Goal: Task Accomplishment & Management: Manage account settings

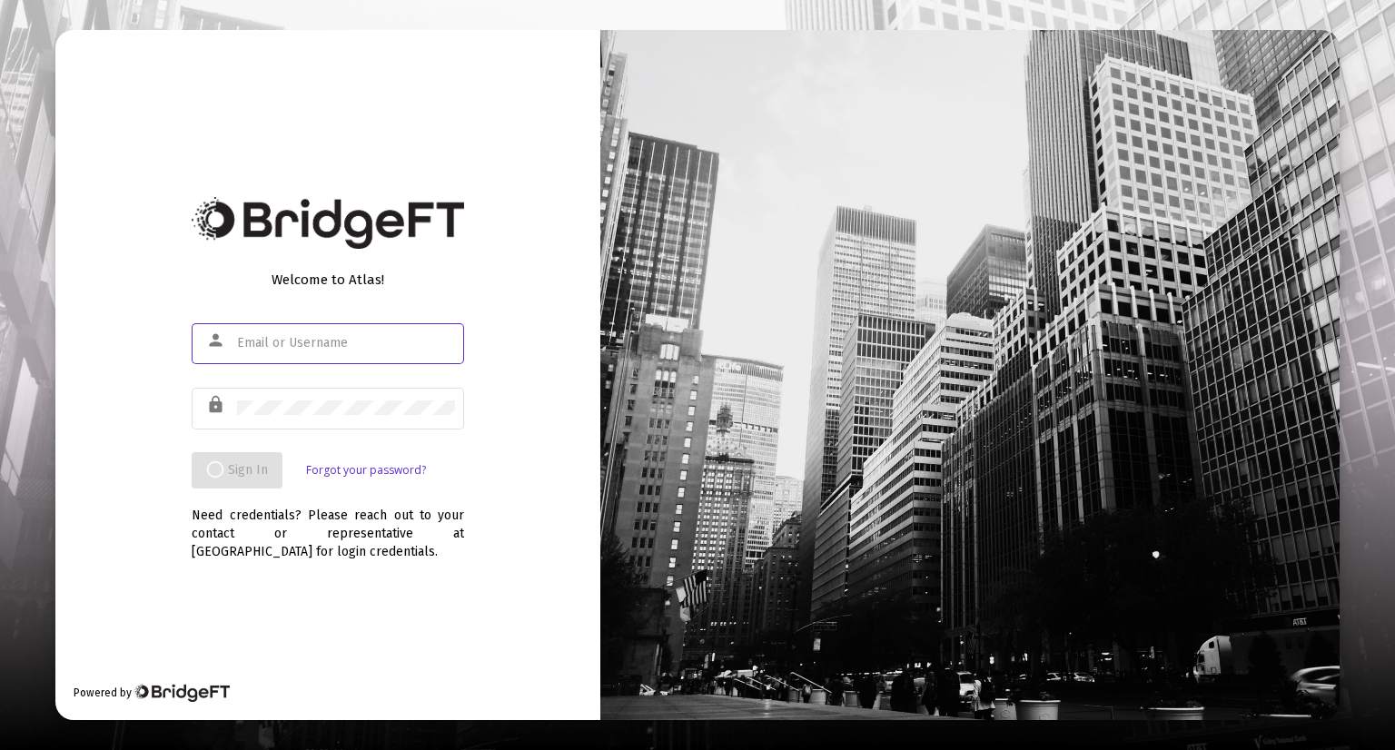
click at [268, 338] on input "text" at bounding box center [346, 343] width 218 height 15
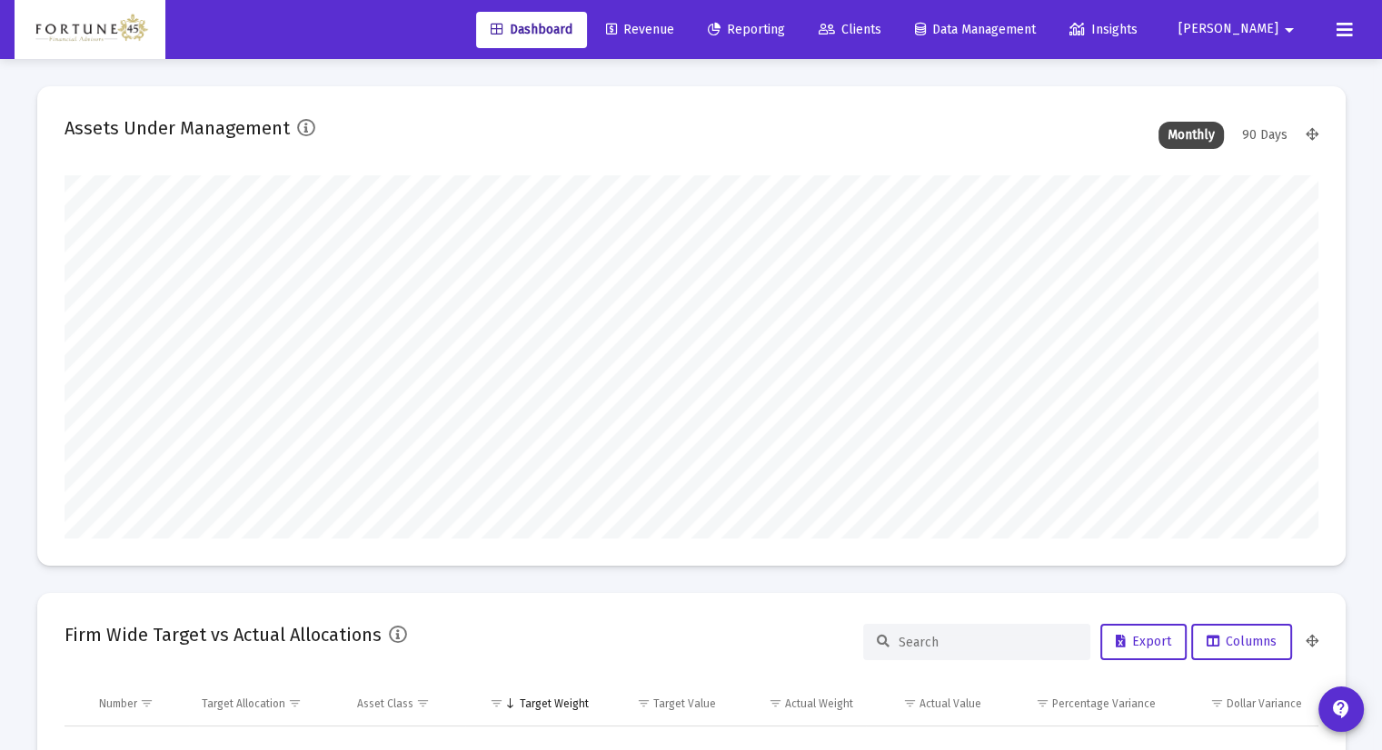
scroll to position [363, 675]
click at [881, 26] on span "Clients" at bounding box center [849, 29] width 63 height 15
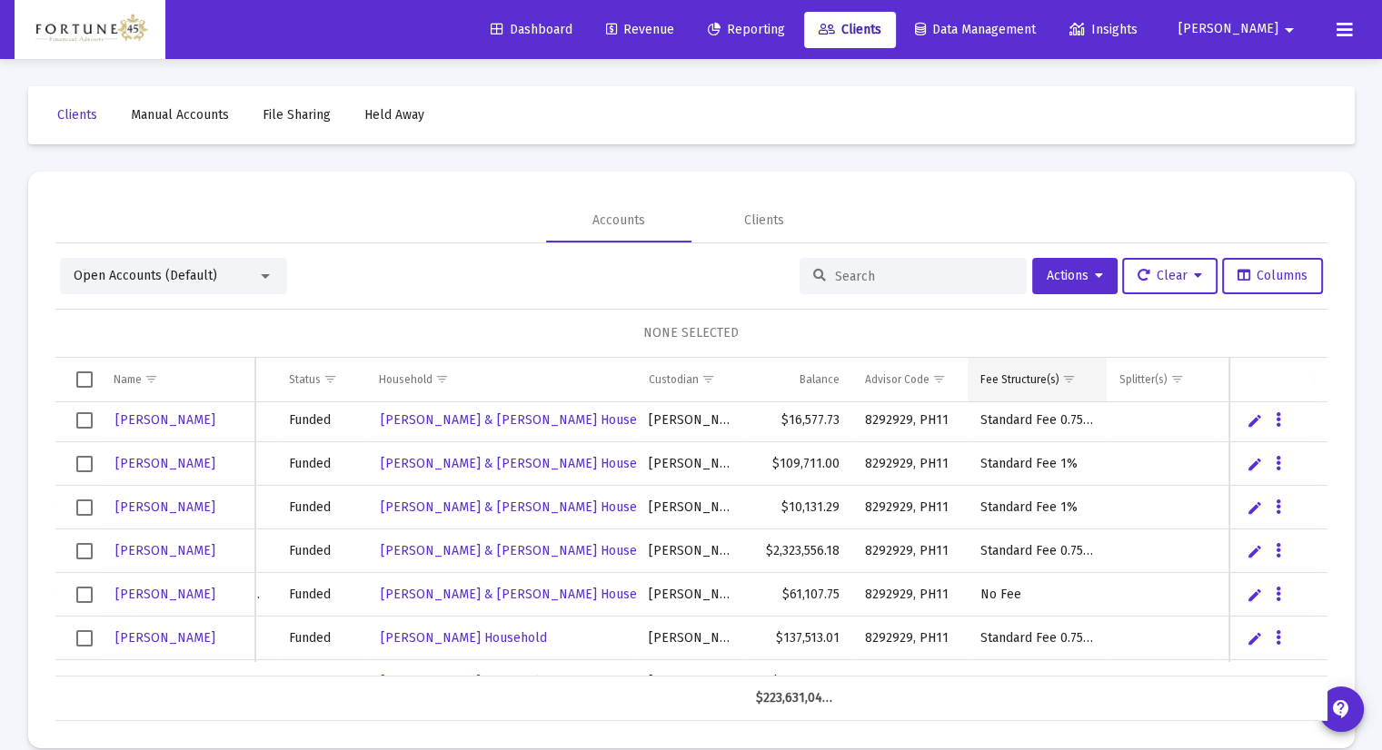
click at [1050, 379] on div "Fee Structure(s)" at bounding box center [1019, 379] width 79 height 15
click at [1065, 375] on span "Show filter options for column 'Fee Structure(s)'" at bounding box center [1069, 379] width 14 height 14
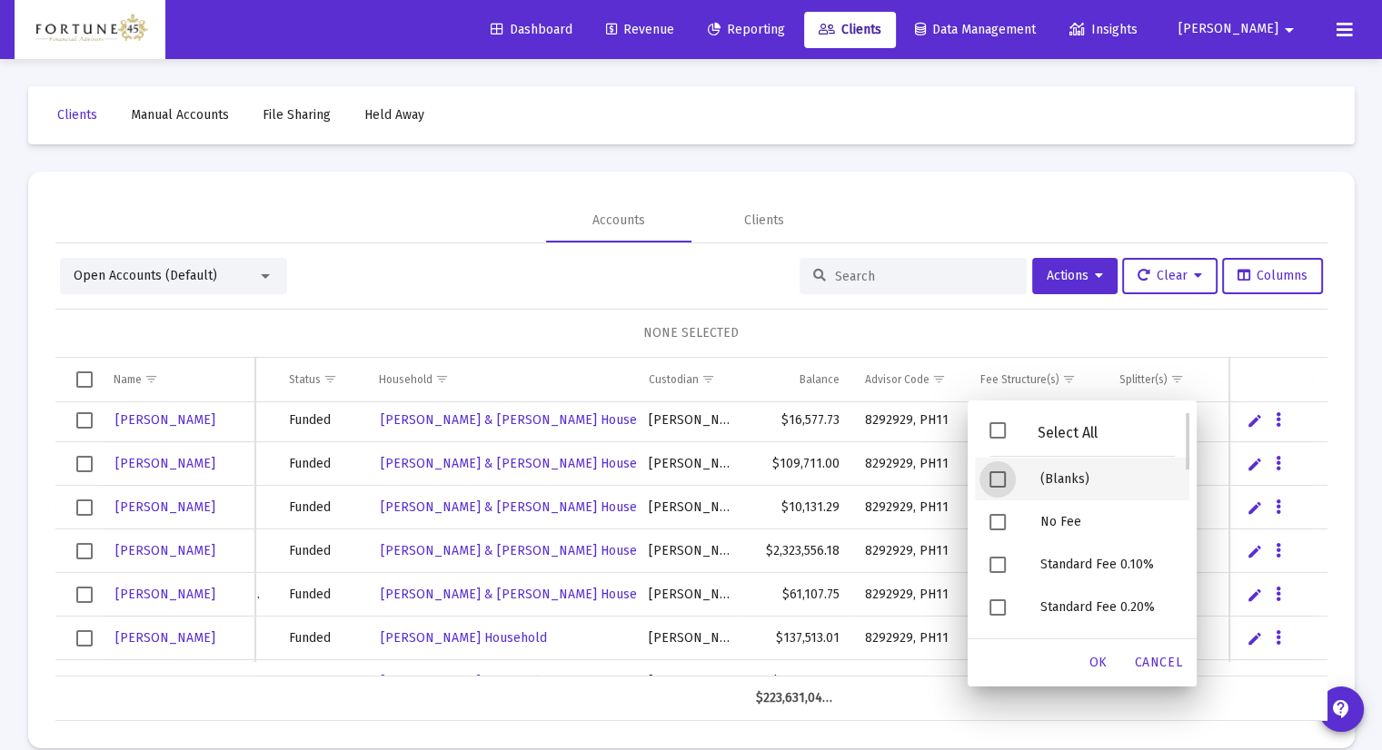
click at [990, 483] on span "Filter options" at bounding box center [997, 479] width 16 height 16
click at [1101, 664] on span "OK" at bounding box center [1098, 662] width 18 height 15
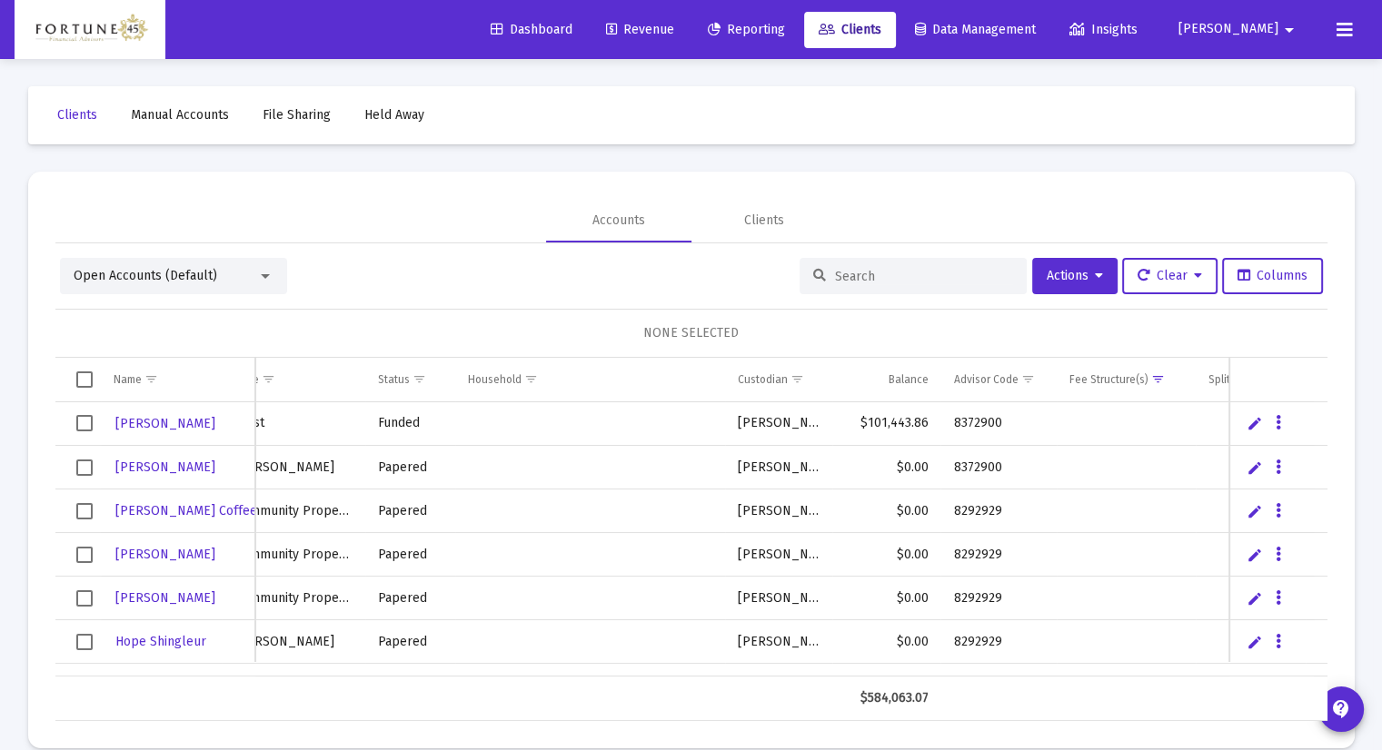
scroll to position [0, 100]
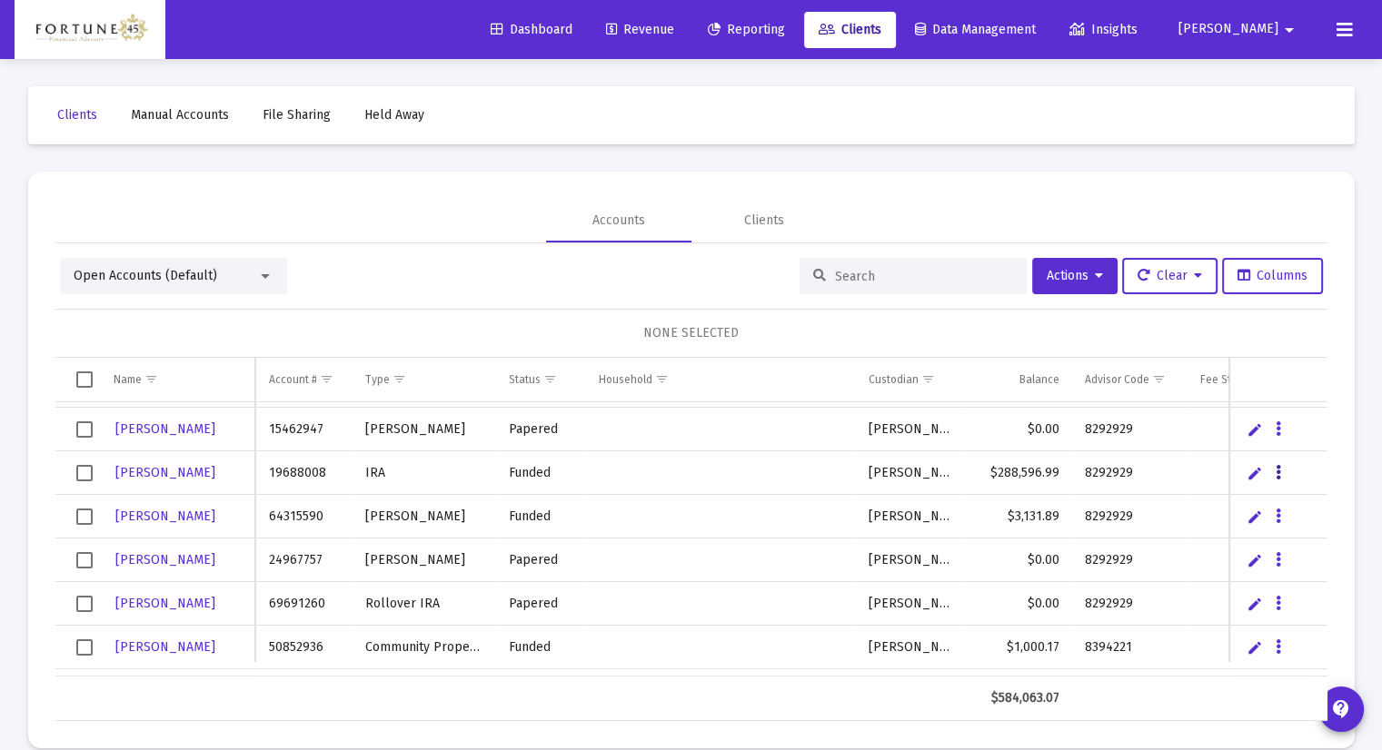
click at [1277, 471] on icon "Data grid" at bounding box center [1277, 473] width 5 height 22
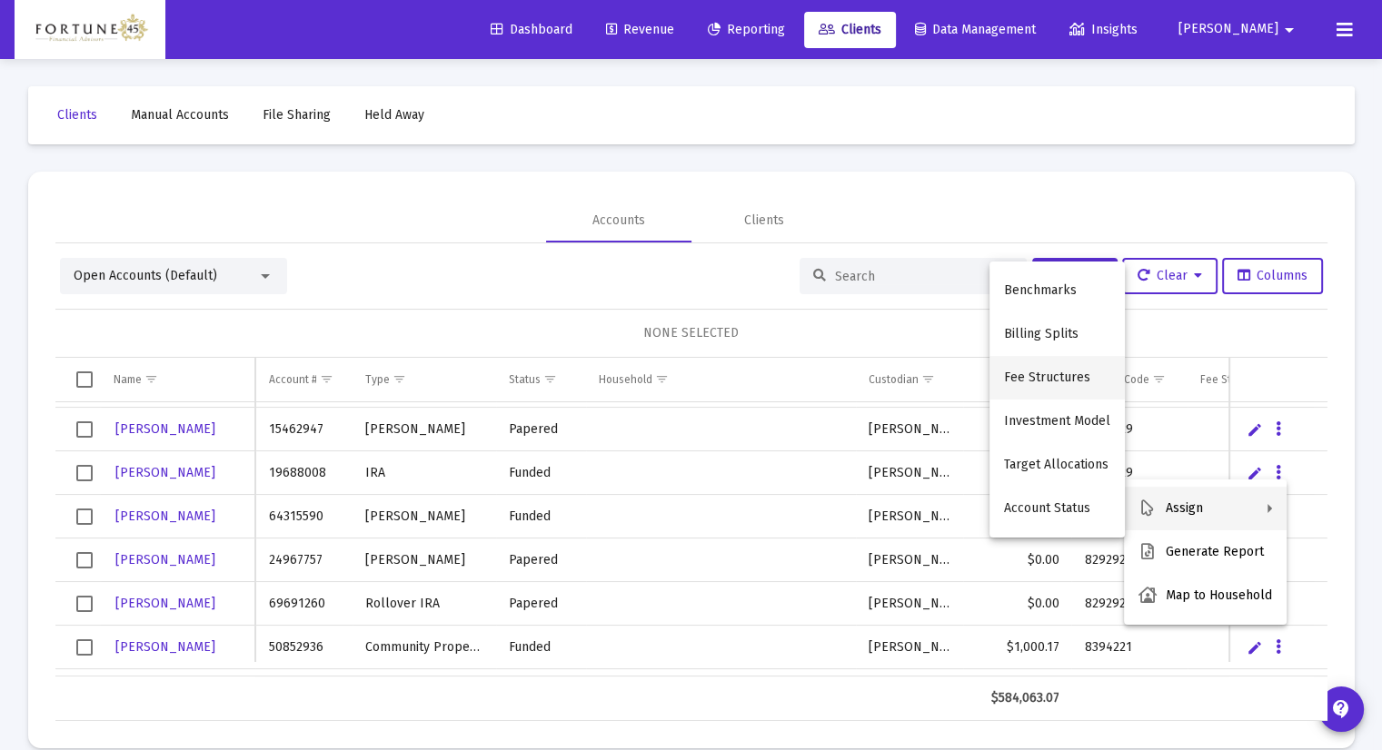
click at [1075, 368] on button "Fee Structures" at bounding box center [1056, 378] width 135 height 44
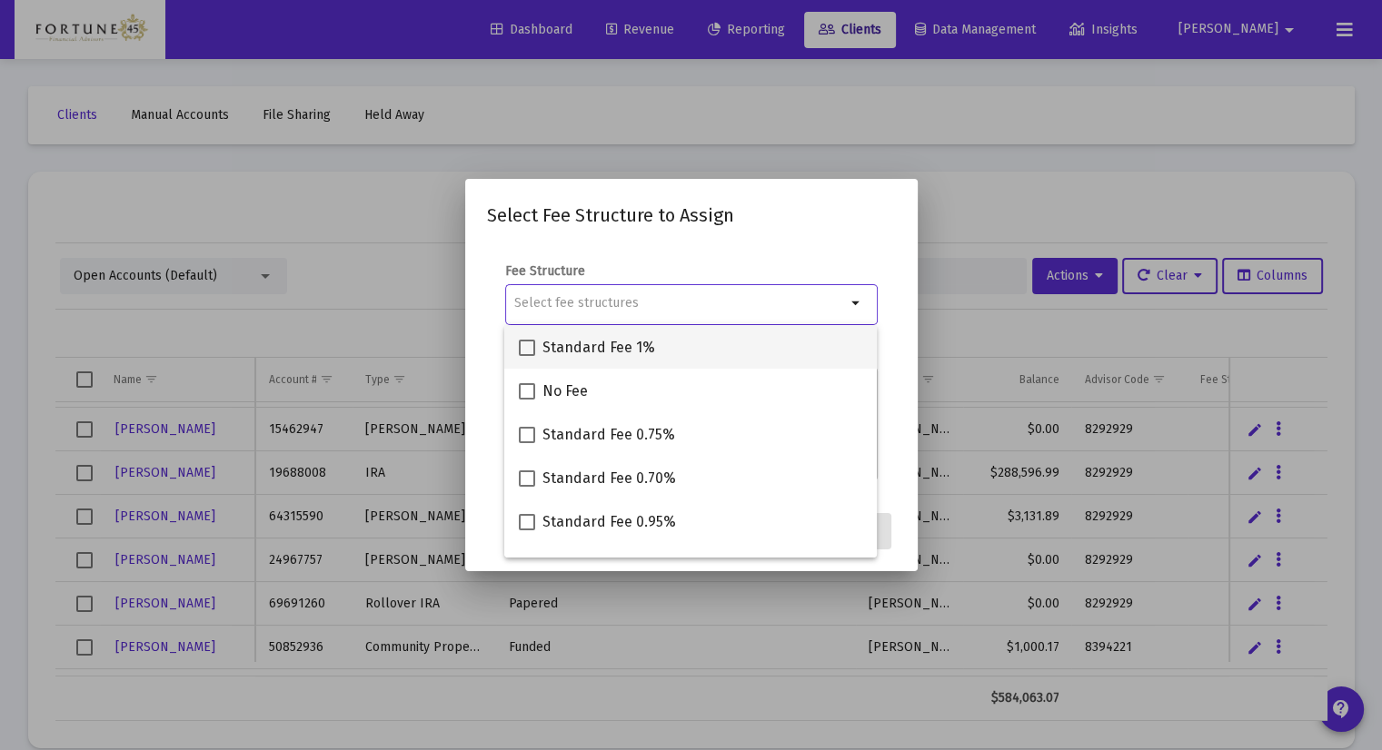
click at [530, 346] on span at bounding box center [527, 348] width 16 height 16
click at [527, 356] on input "Standard Fee 1%" at bounding box center [526, 356] width 1 height 1
checkbox input "true"
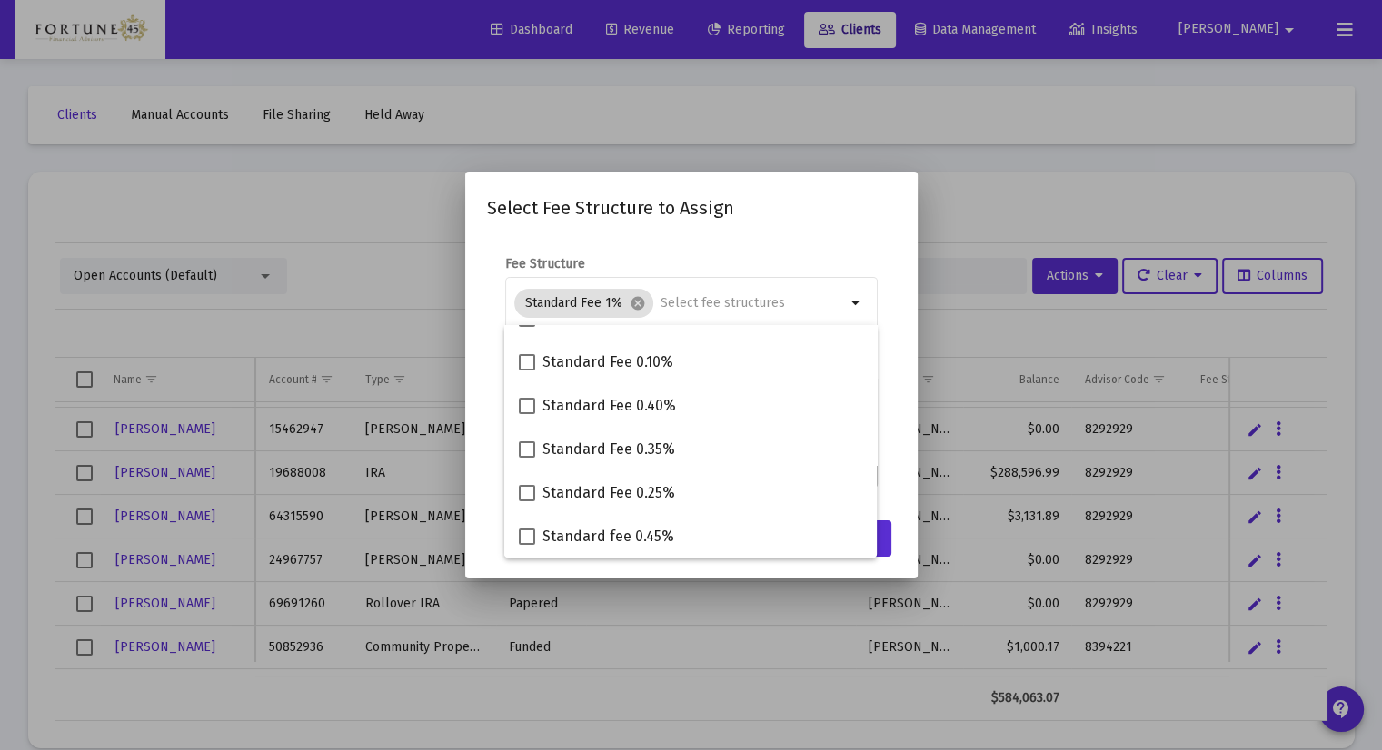
click at [897, 430] on mat-dialog-content "Fee Structure Standard Fee 1% cancel arrow_drop_down Notes You are assigning 1 …" at bounding box center [691, 373] width 452 height 272
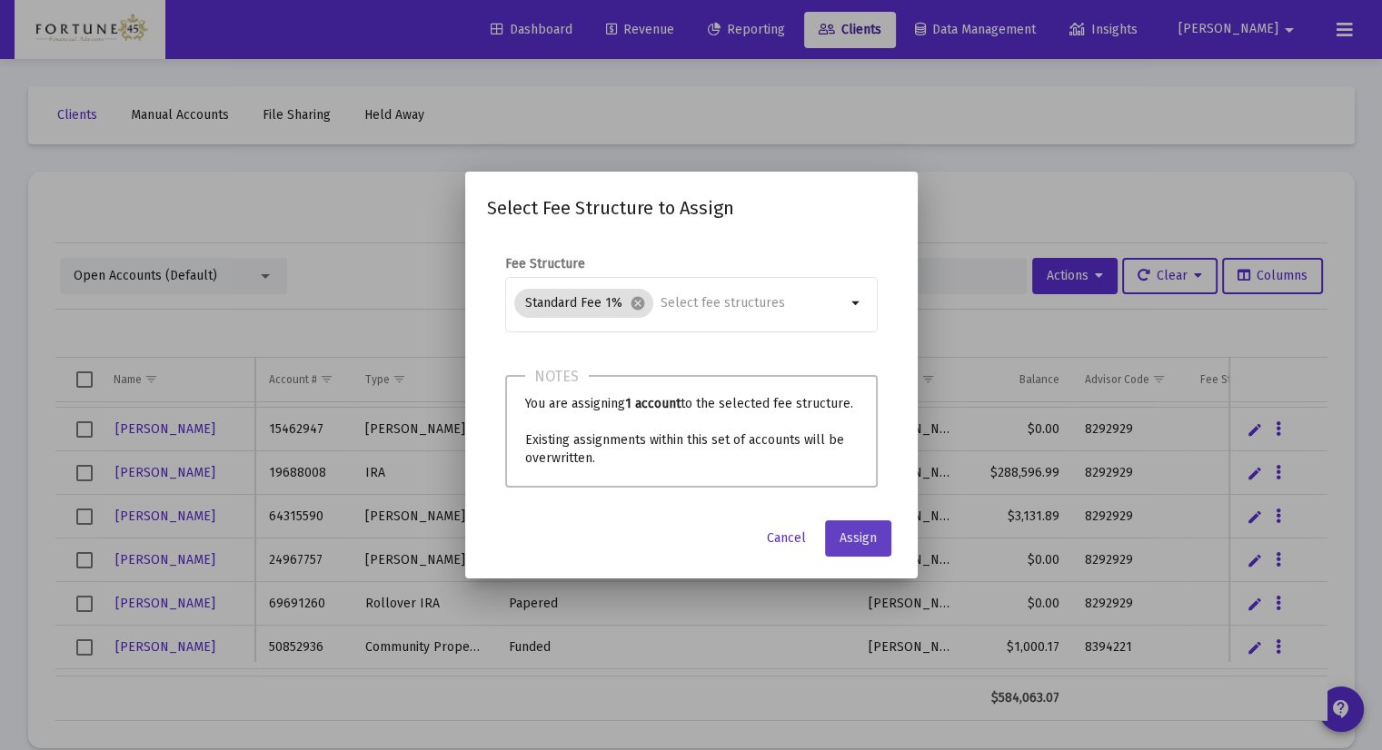
click at [852, 535] on span "Assign" at bounding box center [857, 537] width 37 height 15
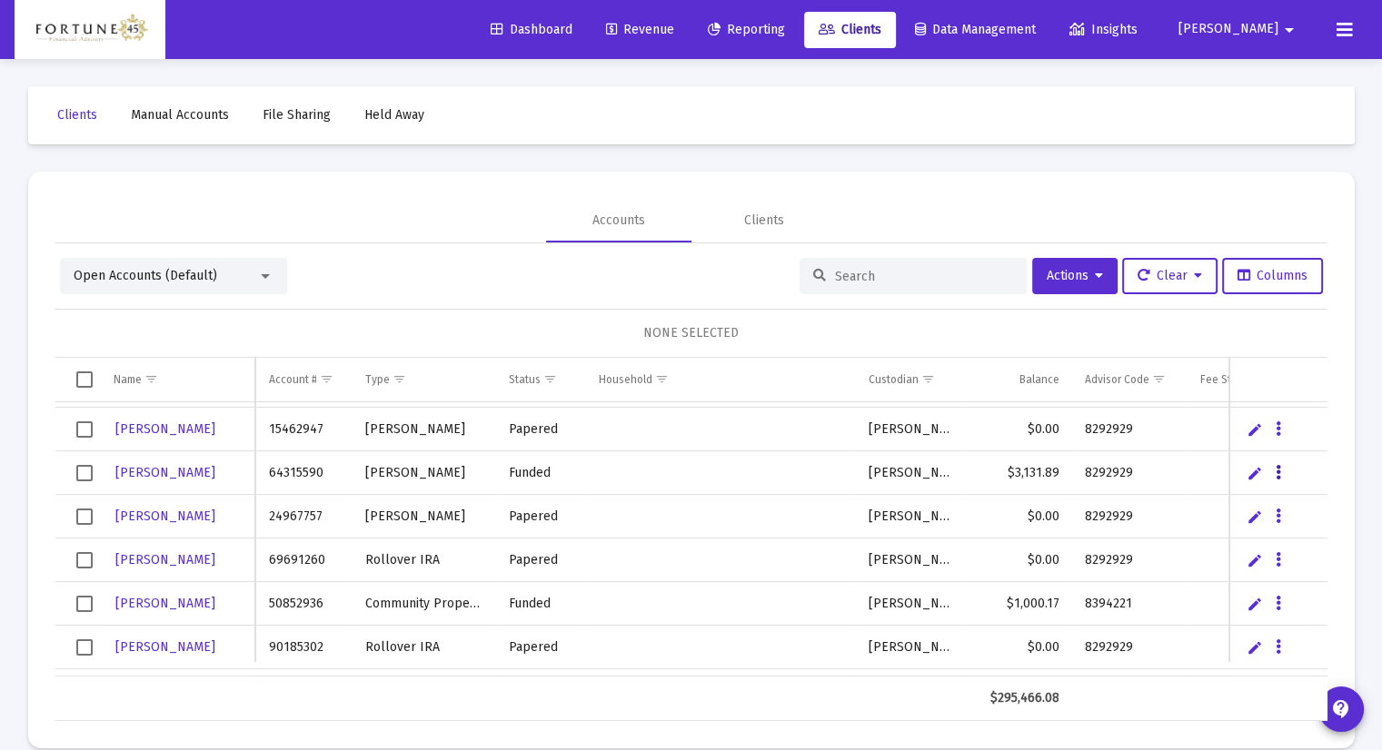
click at [1276, 466] on icon "Data grid" at bounding box center [1277, 473] width 5 height 22
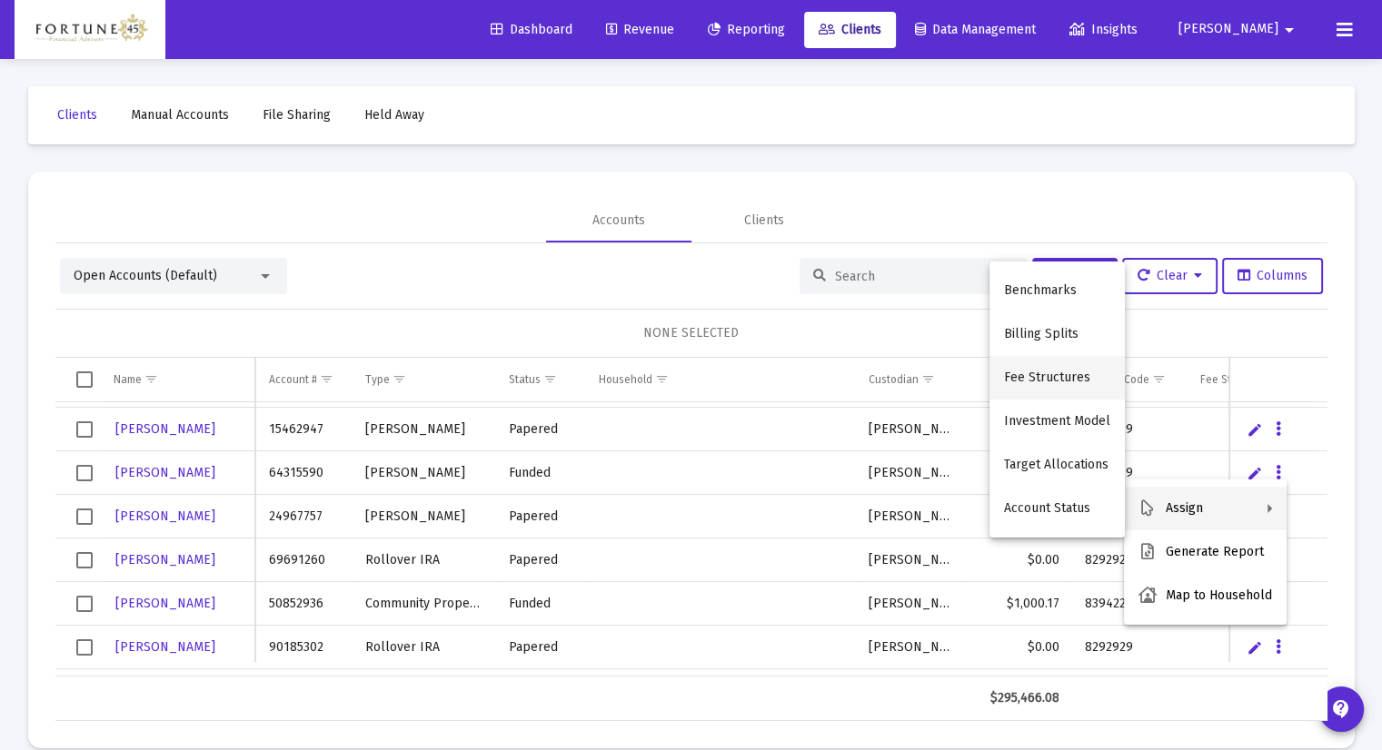
click at [1065, 379] on button "Fee Structures" at bounding box center [1056, 378] width 135 height 44
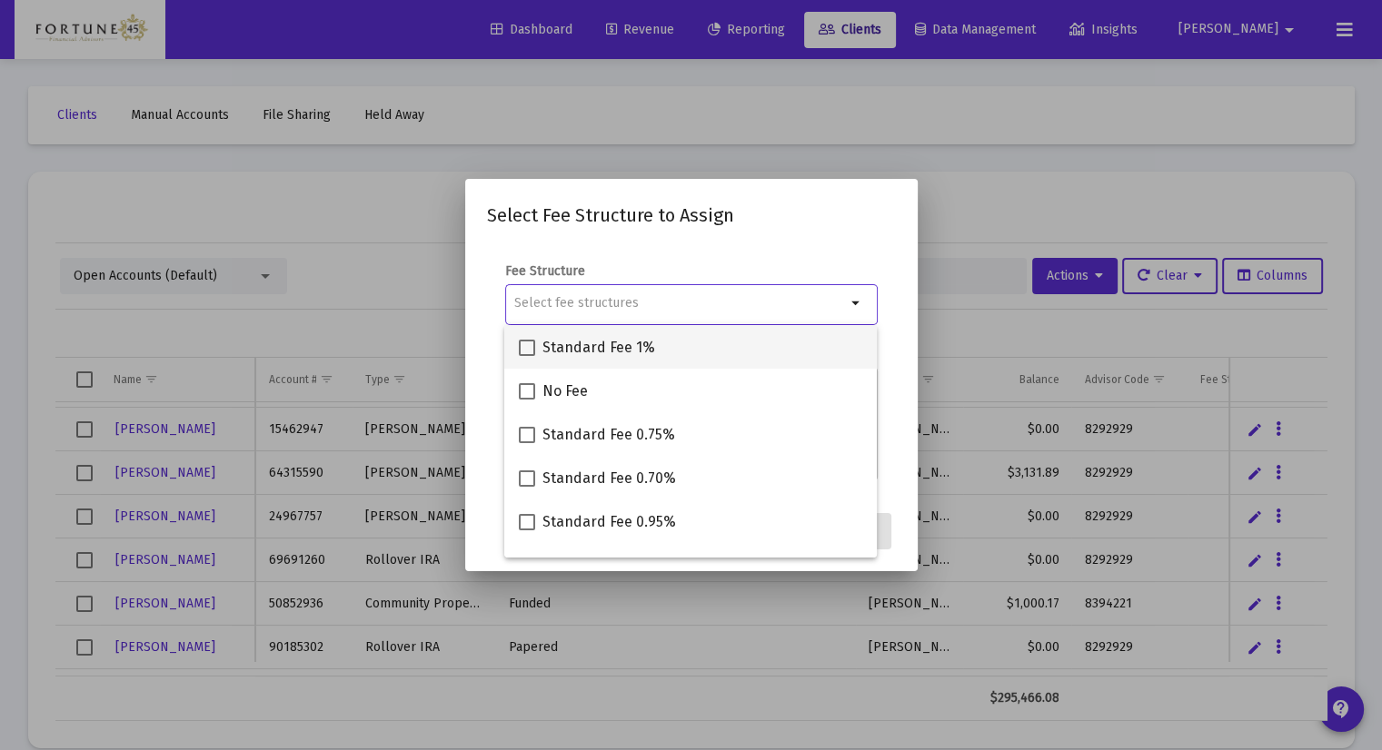
click at [520, 342] on span at bounding box center [527, 348] width 16 height 16
click at [526, 356] on input "Standard Fee 1%" at bounding box center [526, 356] width 1 height 1
checkbox input "true"
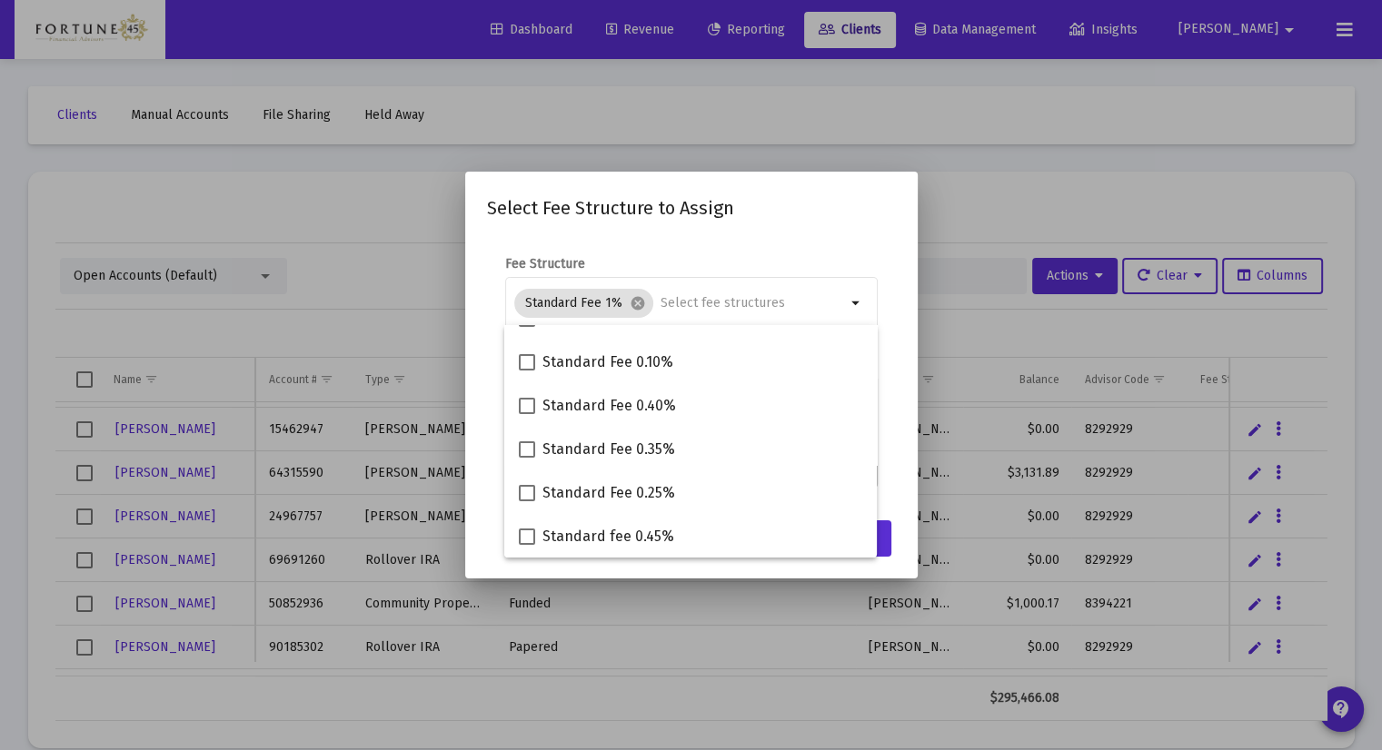
click at [895, 468] on mat-dialog-content "Fee Structure Standard Fee 1% cancel arrow_drop_down Notes You are assigning 1 …" at bounding box center [691, 373] width 452 height 272
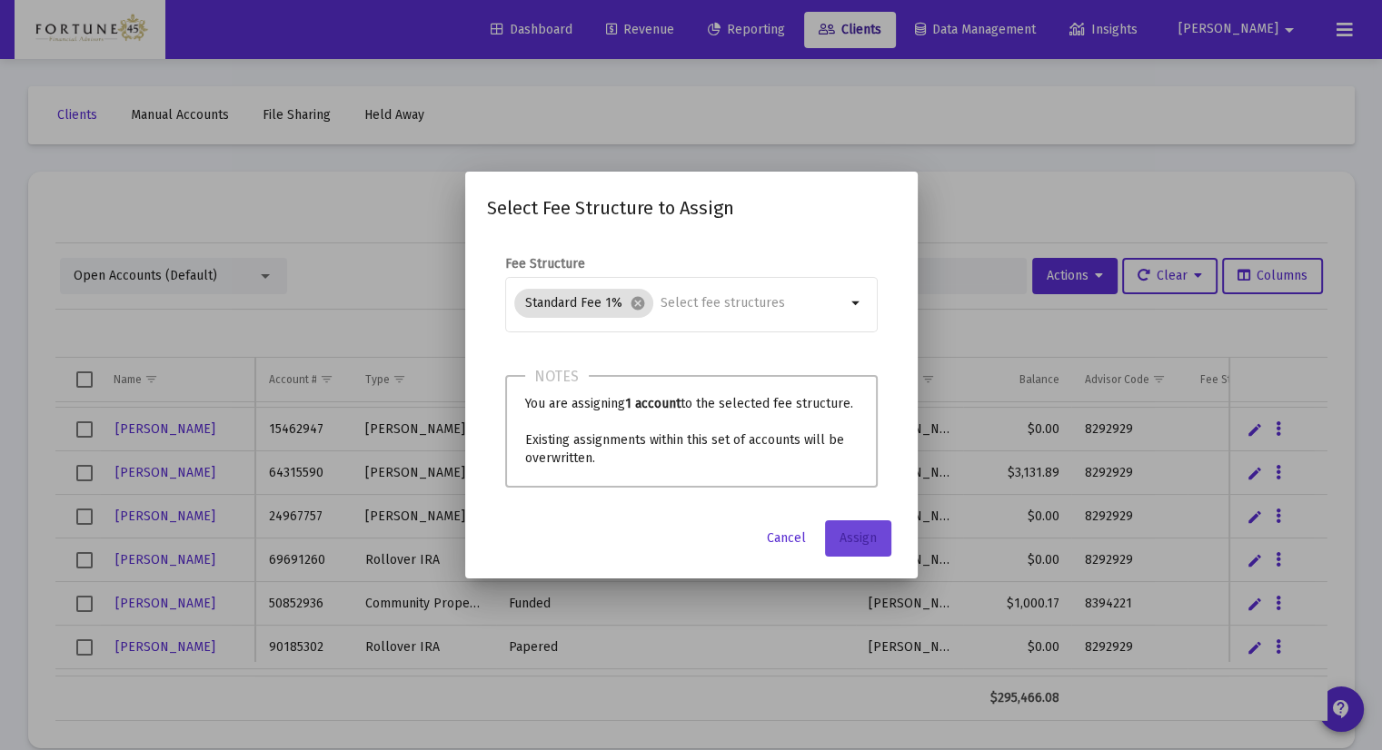
click at [847, 533] on span "Assign" at bounding box center [857, 537] width 37 height 15
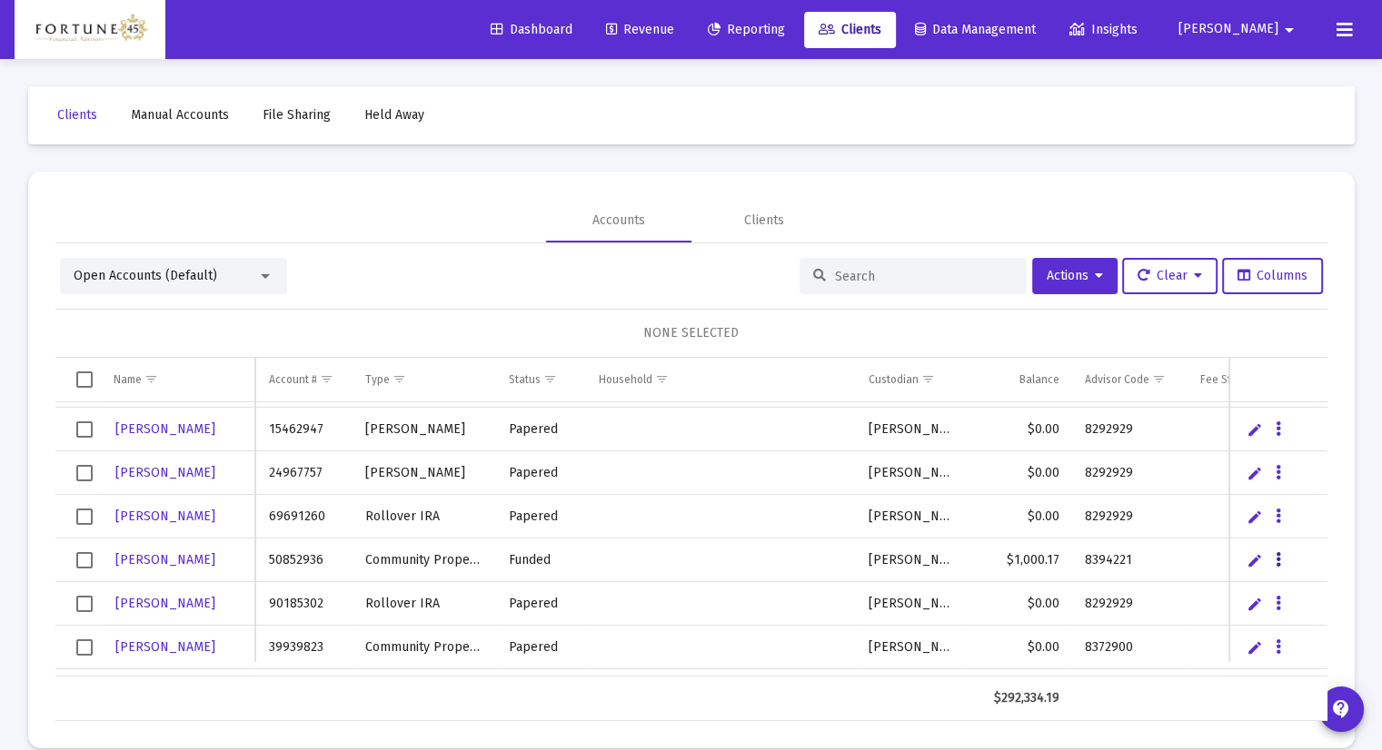
click at [1283, 557] on button "Data grid" at bounding box center [1278, 559] width 16 height 16
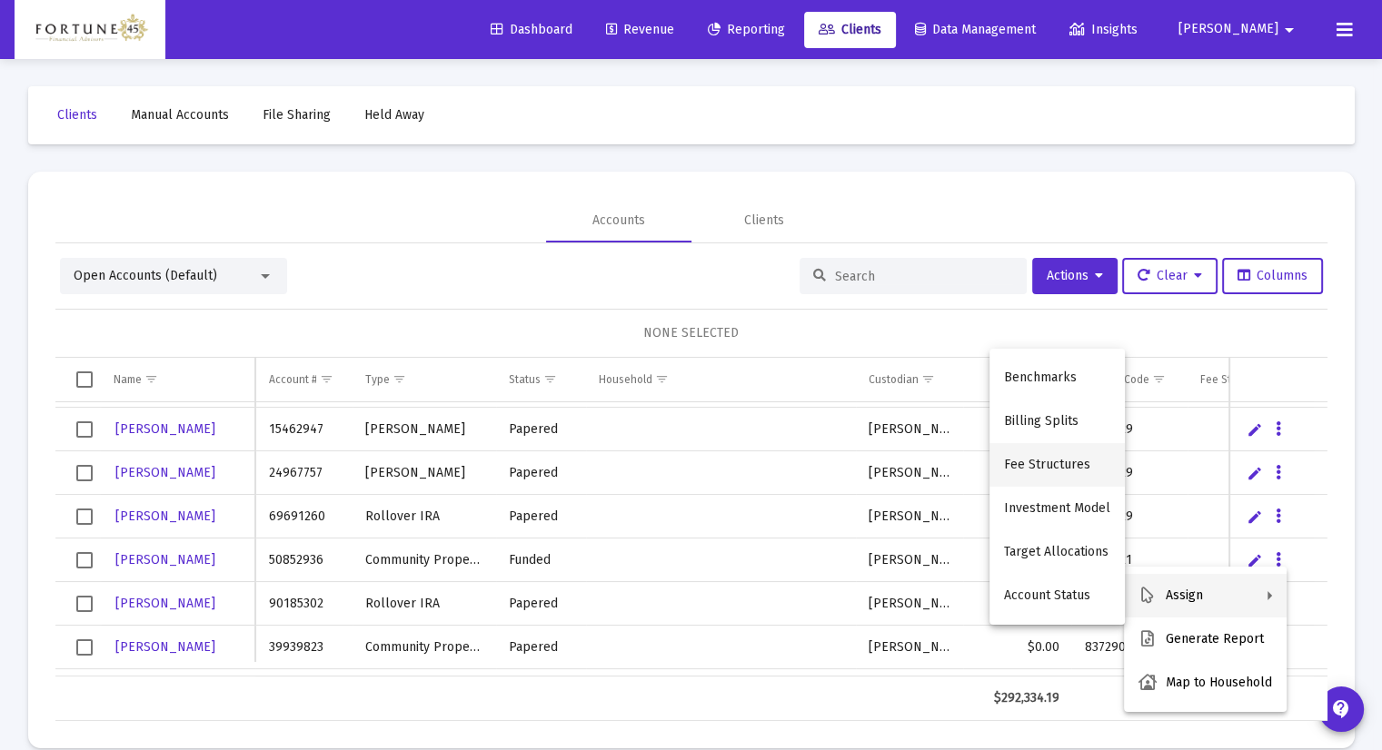
click at [1068, 473] on button "Fee Structures" at bounding box center [1056, 465] width 135 height 44
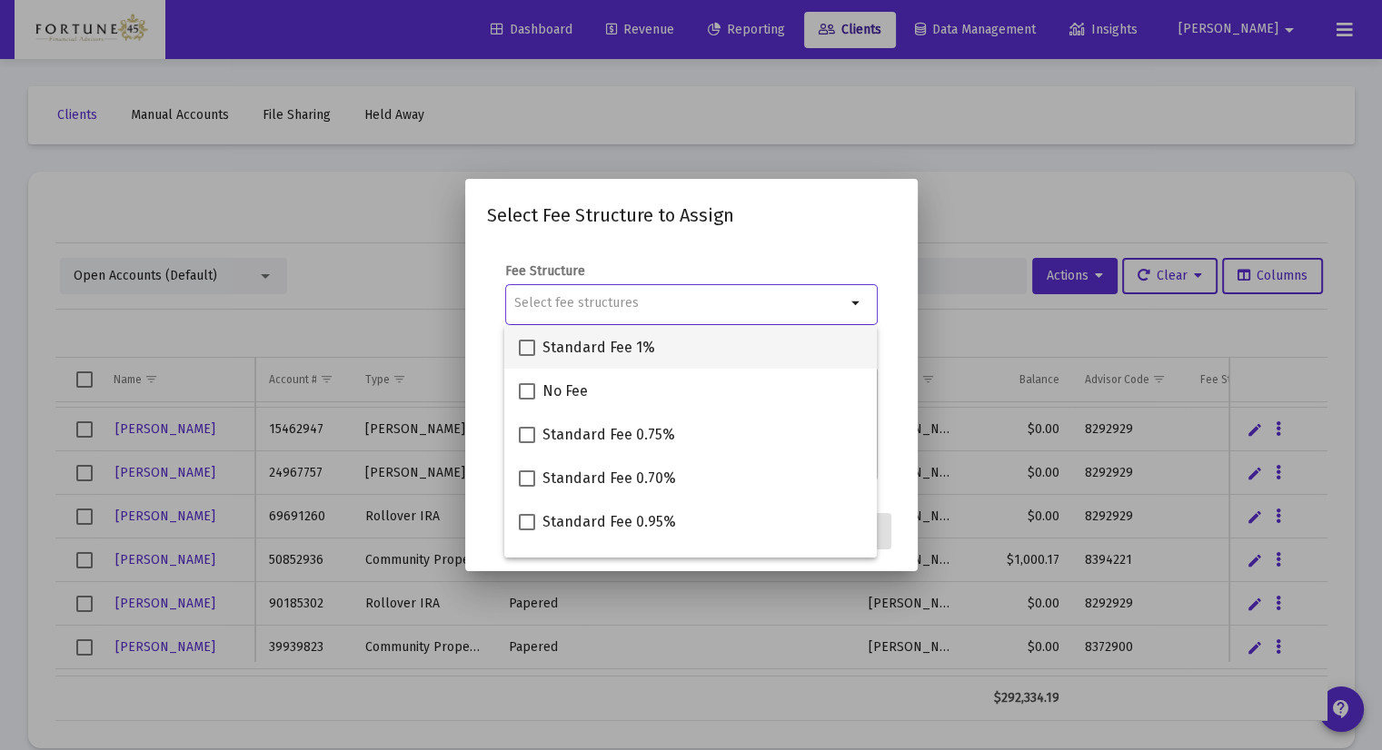
click at [581, 346] on span "Standard Fee 1%" at bounding box center [598, 348] width 113 height 22
click at [527, 356] on input "Standard Fee 1%" at bounding box center [526, 356] width 1 height 1
checkbox input "true"
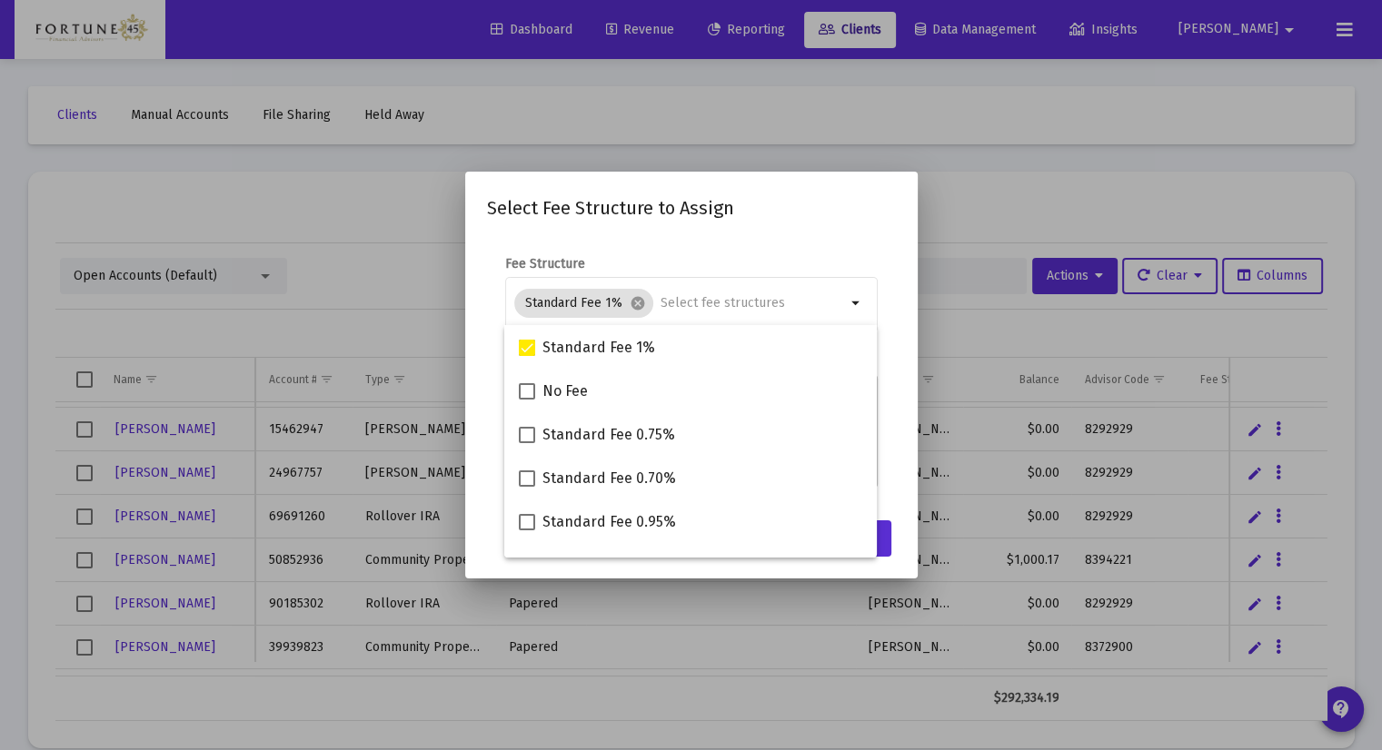
click at [887, 378] on form "Fee Structure Standard Fee 1% cancel arrow_drop_down Notes You are assigning 1 …" at bounding box center [691, 371] width 409 height 232
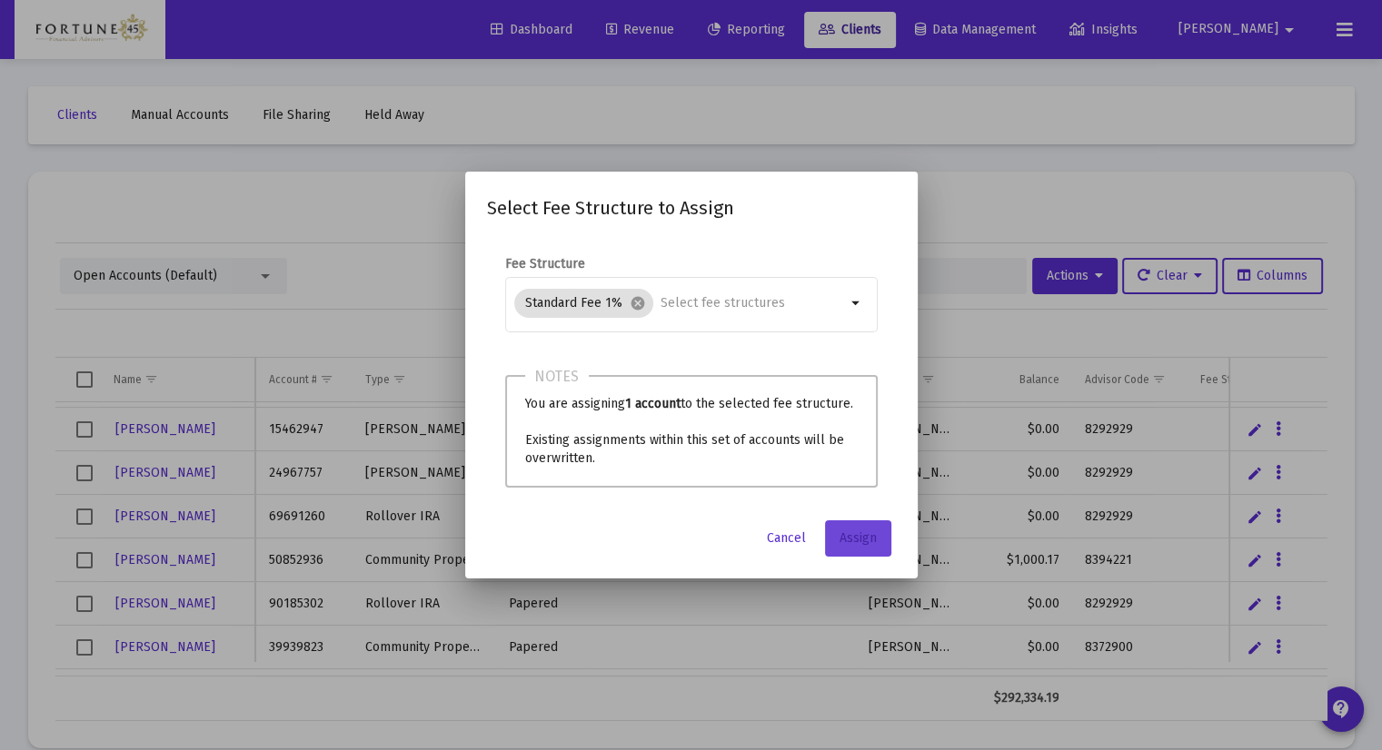
click at [865, 535] on span "Assign" at bounding box center [857, 537] width 37 height 15
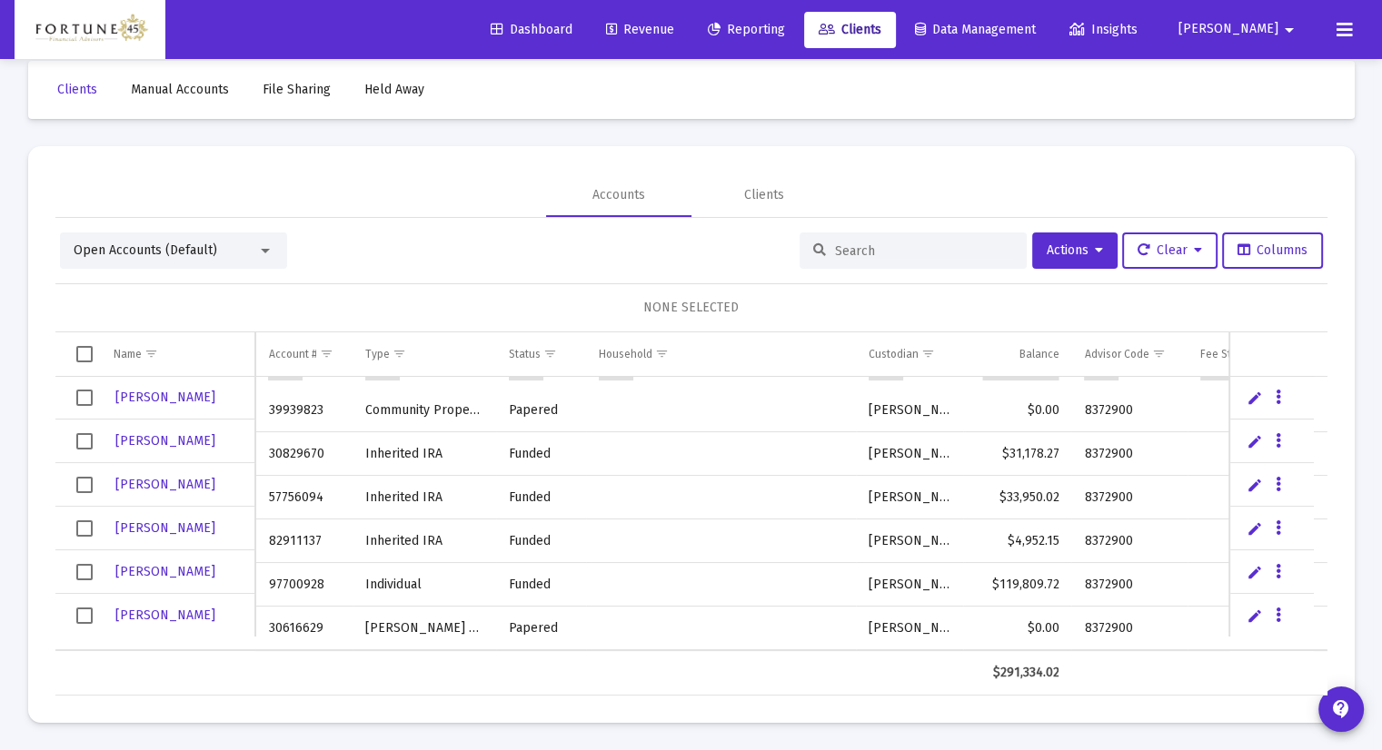
scroll to position [524, 0]
